Goal: Task Accomplishment & Management: Complete application form

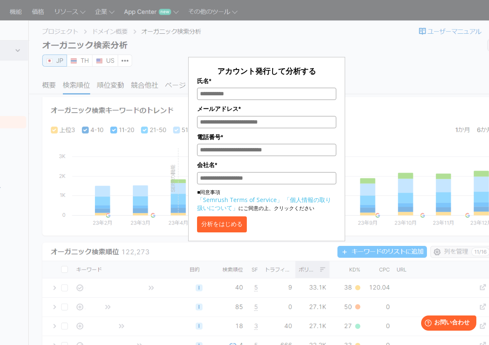
click at [231, 226] on button "分析をはじめる" at bounding box center [222, 225] width 50 height 16
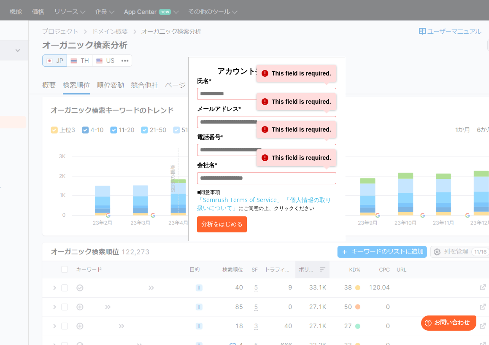
click at [231, 226] on button "分析をはじめる" at bounding box center [222, 225] width 50 height 16
drag, startPoint x: 396, startPoint y: 60, endPoint x: 332, endPoint y: 31, distance: 70.5
click at [396, 60] on div "アカウント発行して分析する 氏名* This field is required. メールアドレス* This field is required. 電話番号…" at bounding box center [266, 126] width 365 height 231
